Goal: Task Accomplishment & Management: Use online tool/utility

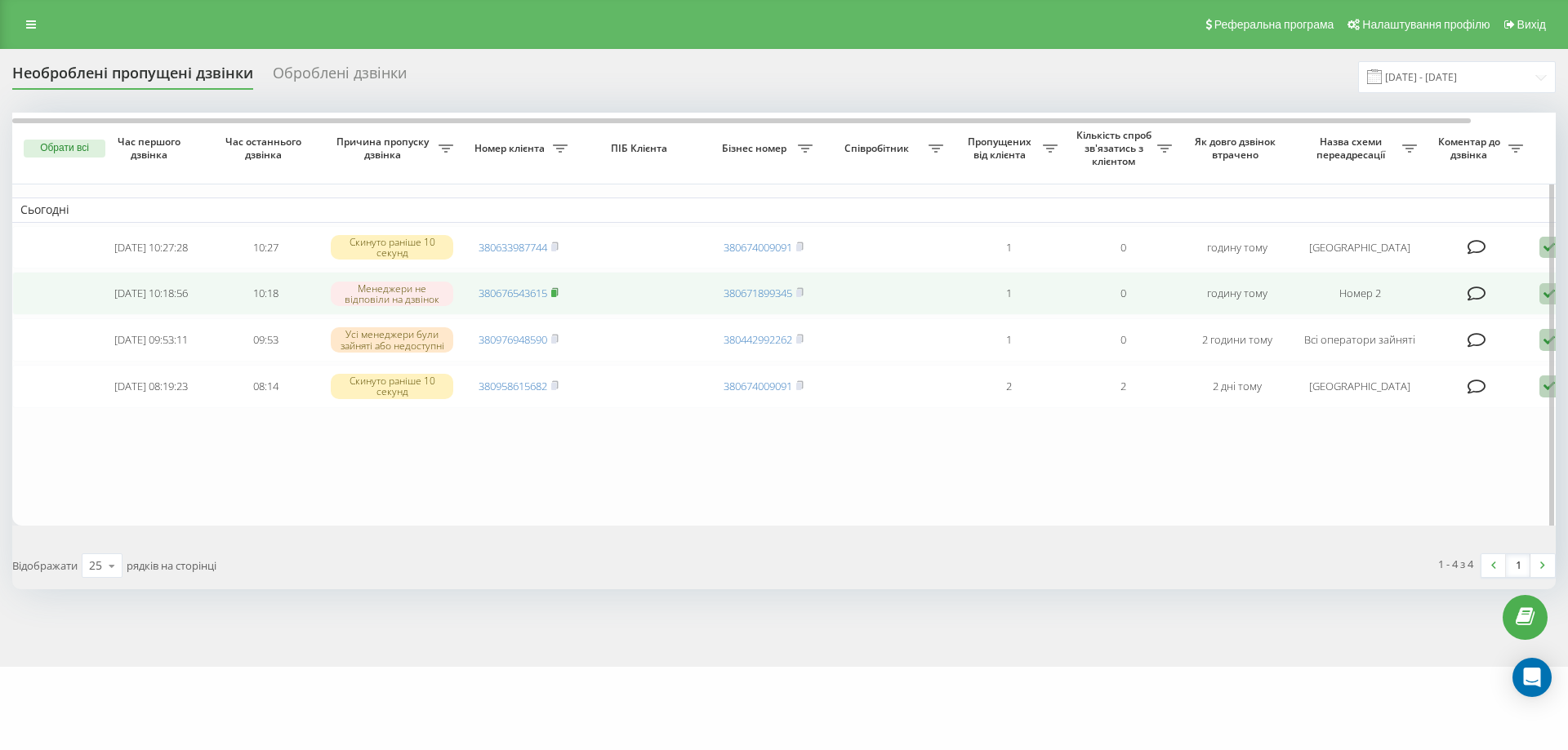
click at [554, 295] on rect at bounding box center [553, 293] width 5 height 8
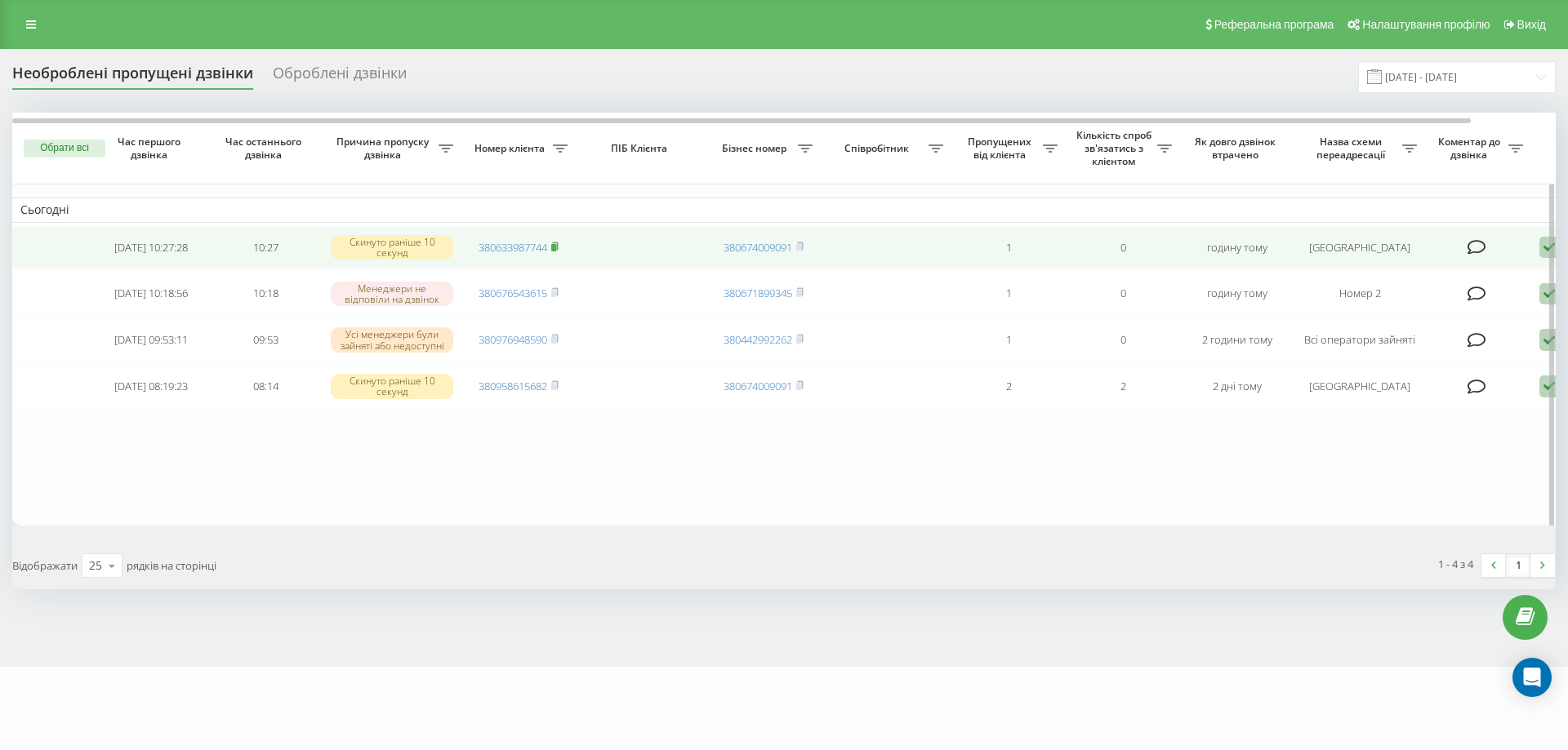
click at [556, 249] on rect at bounding box center [553, 247] width 5 height 8
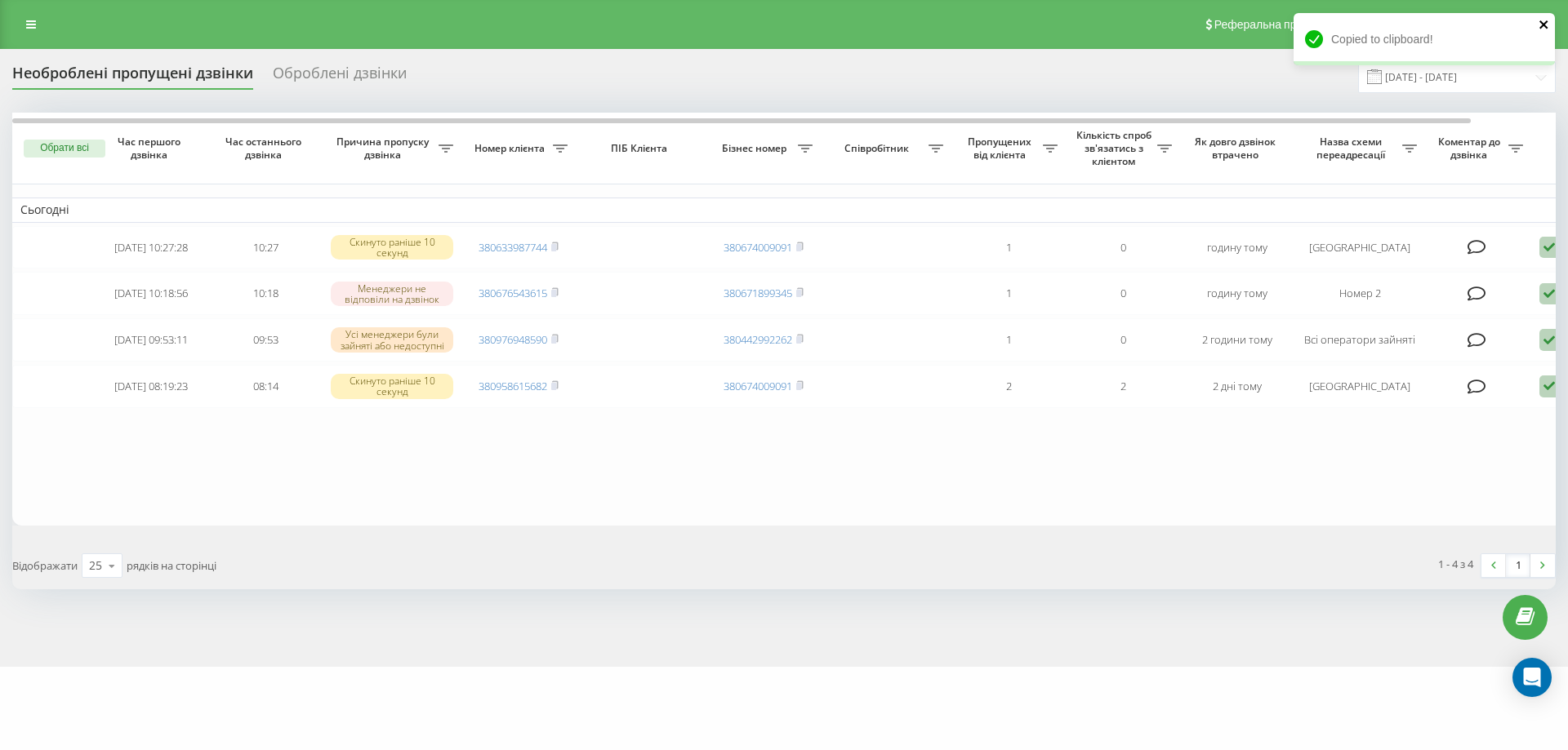
click at [1546, 25] on icon "close" at bounding box center [1545, 24] width 12 height 13
